Goal: Information Seeking & Learning: Learn about a topic

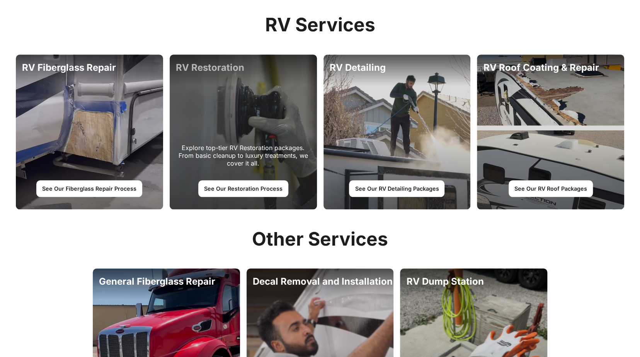
scroll to position [386, 0]
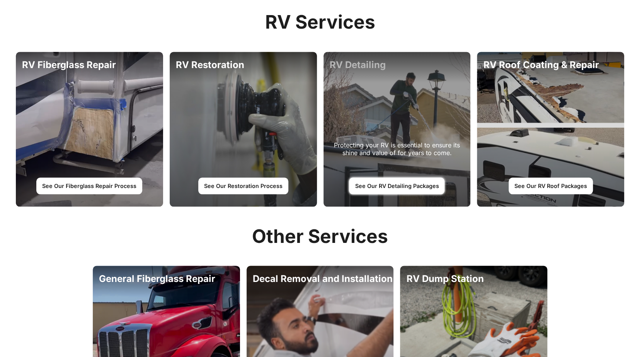
click at [417, 187] on link "See Our RV Detailing Packages" at bounding box center [396, 185] width 95 height 16
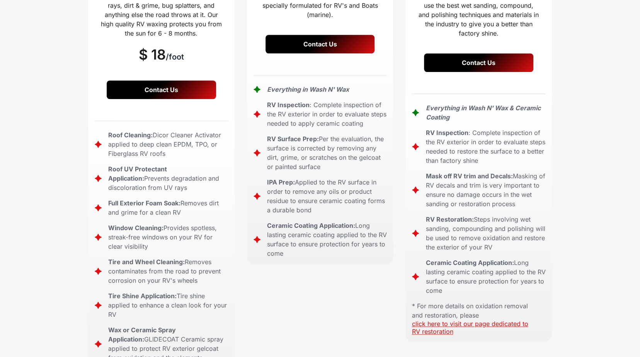
scroll to position [348, 0]
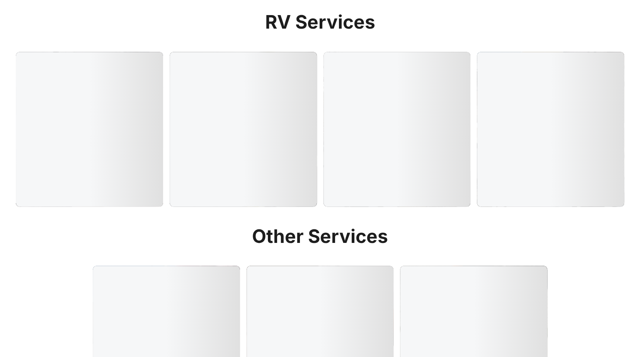
scroll to position [386, 0]
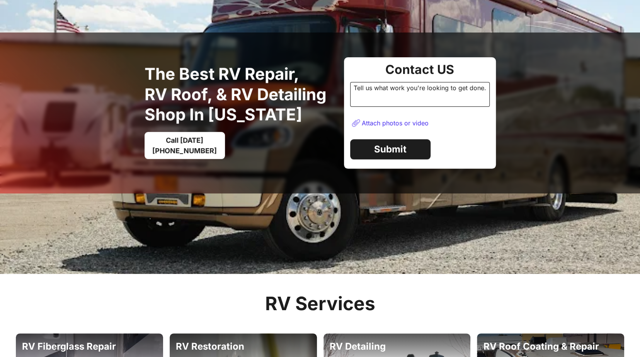
scroll to position [232, 0]
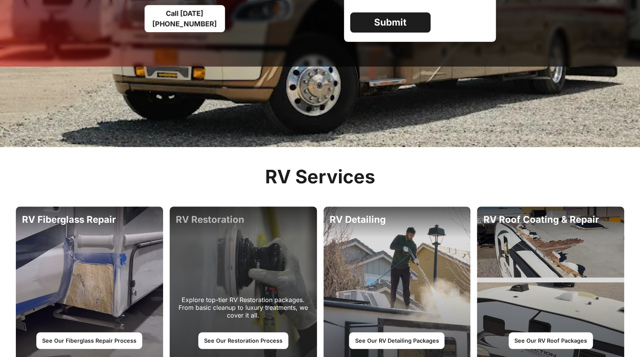
click at [163, 274] on div "Explore top-tier RV Restoration packages. From basic cleanup to luxury treatmen…" at bounding box center [89, 283] width 147 height 155
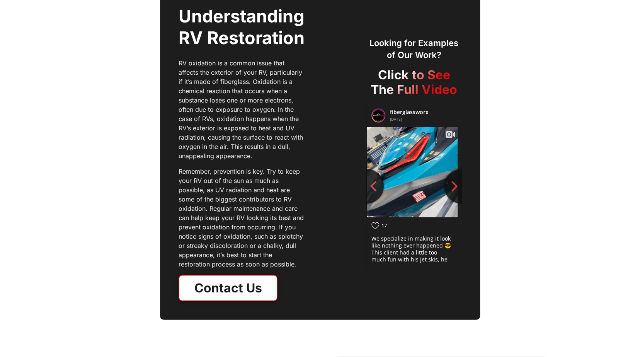
scroll to position [1005, 0]
